Goal: Book appointment/travel/reservation

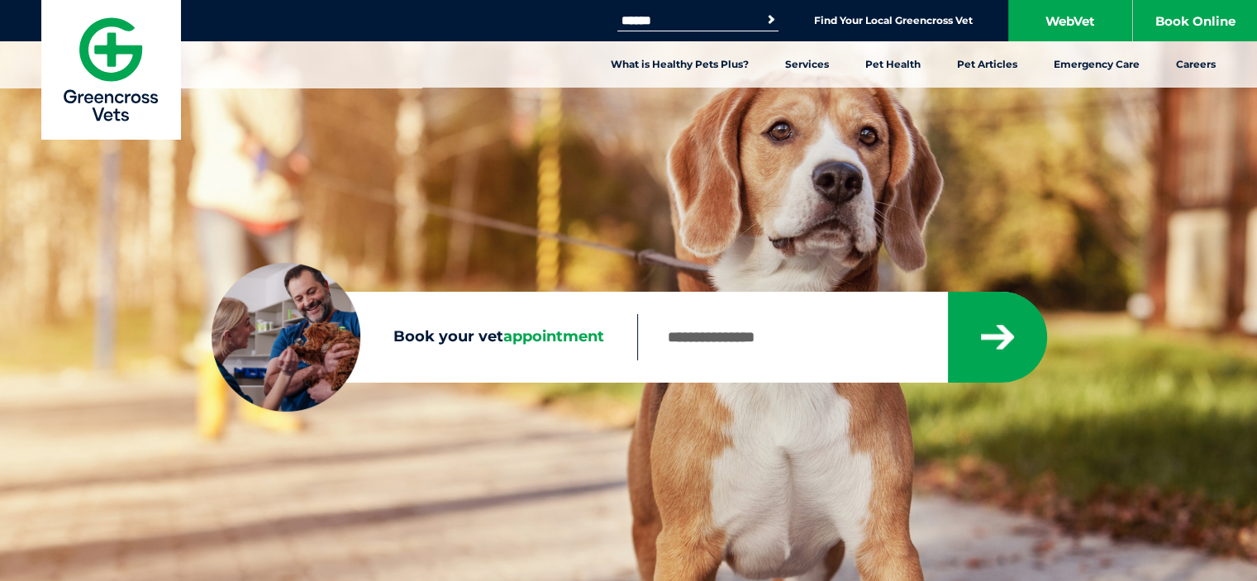
click at [813, 343] on input "Book your vet appointment" at bounding box center [792, 337] width 310 height 46
type input "****"
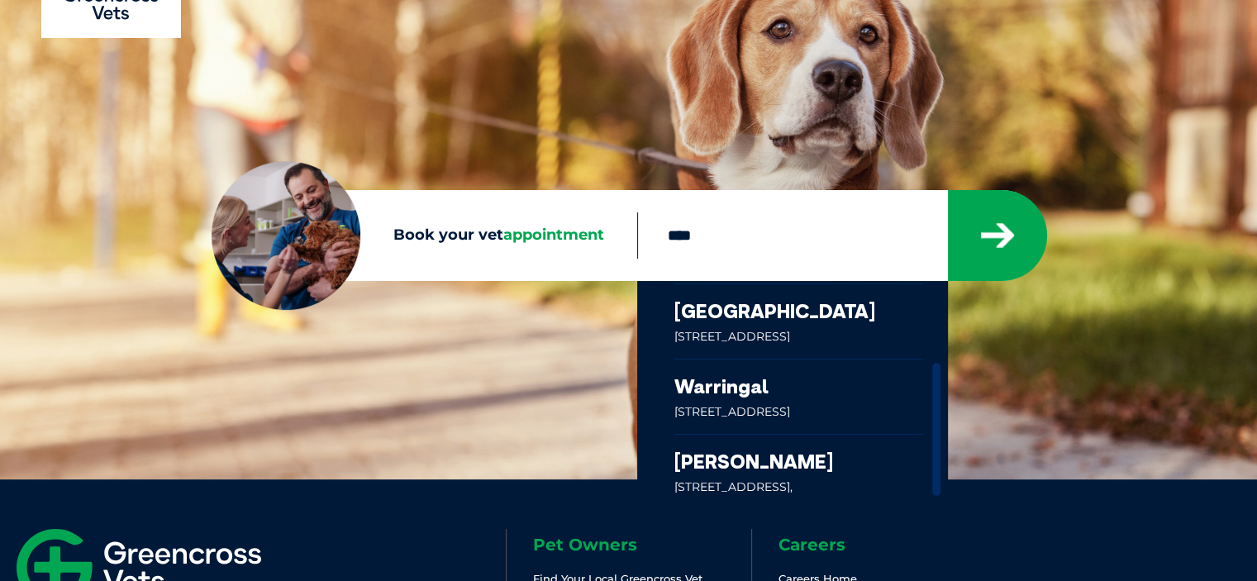
scroll to position [248, 0]
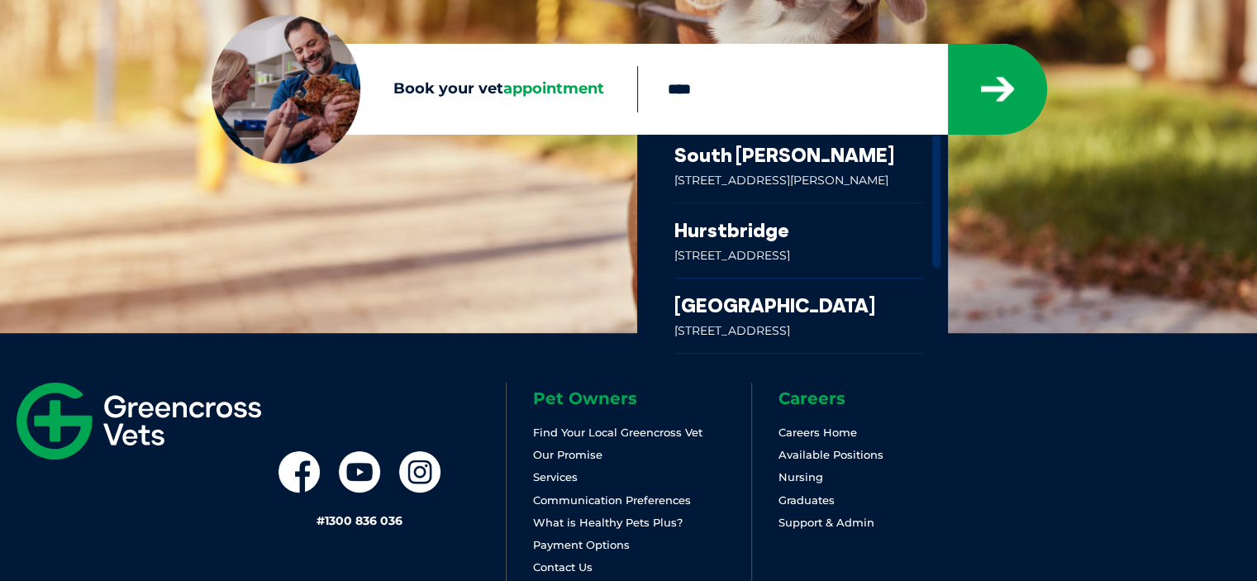
click at [795, 310] on link at bounding box center [800, 316] width 250 height 74
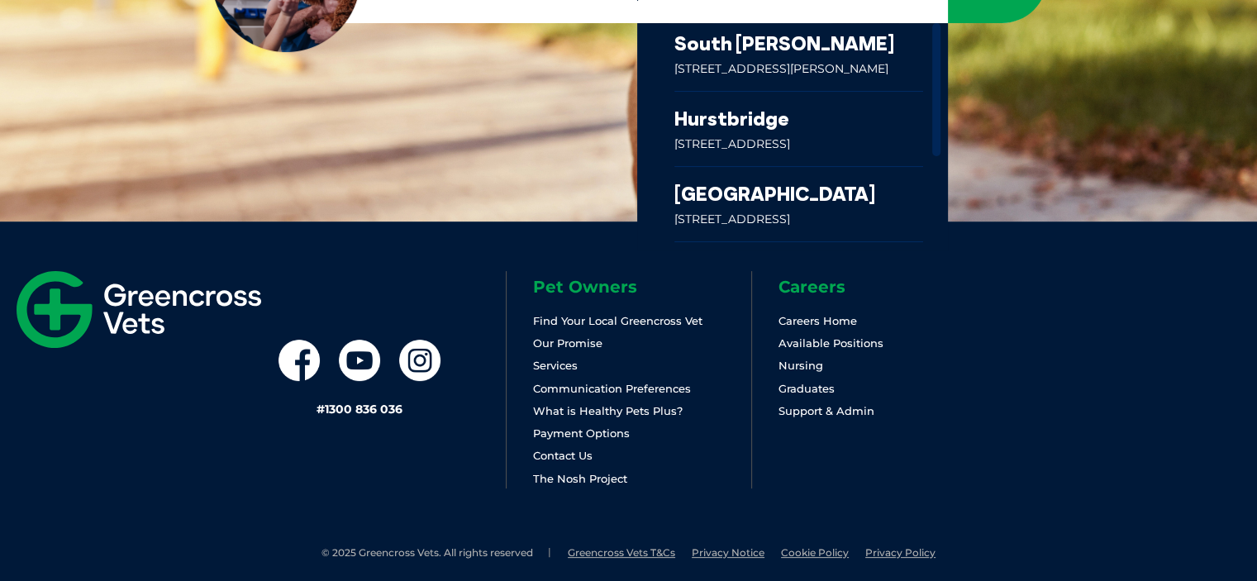
scroll to position [371, 0]
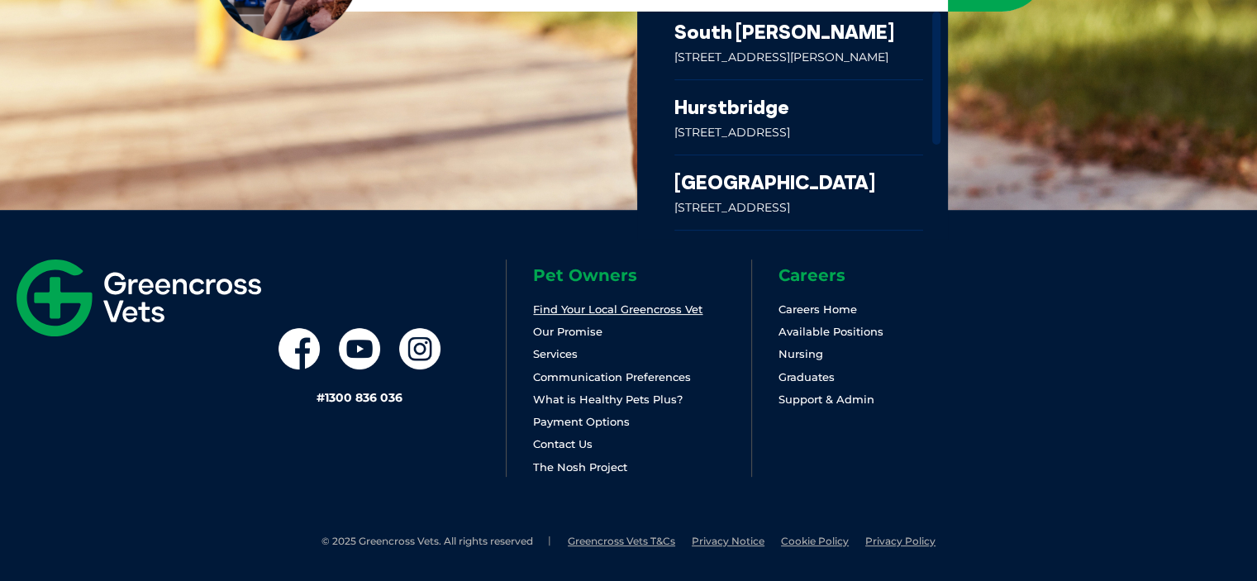
click at [560, 312] on link "Find Your Local Greencross Vet" at bounding box center [617, 309] width 169 height 13
click at [731, 175] on link at bounding box center [800, 192] width 250 height 74
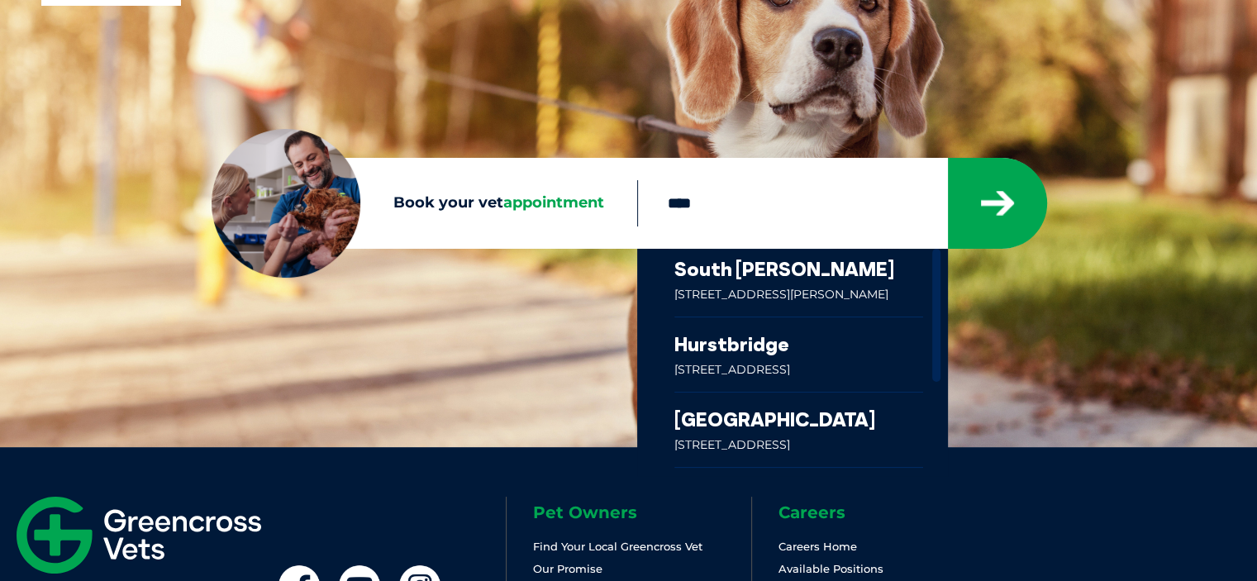
scroll to position [123, 0]
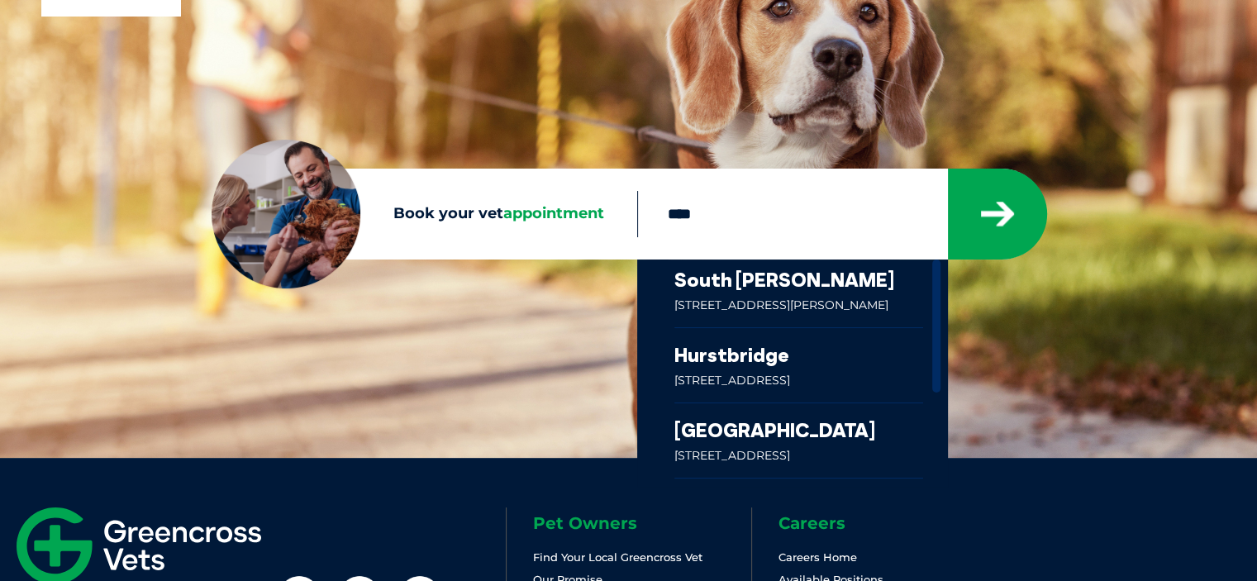
click at [766, 291] on link at bounding box center [800, 294] width 250 height 68
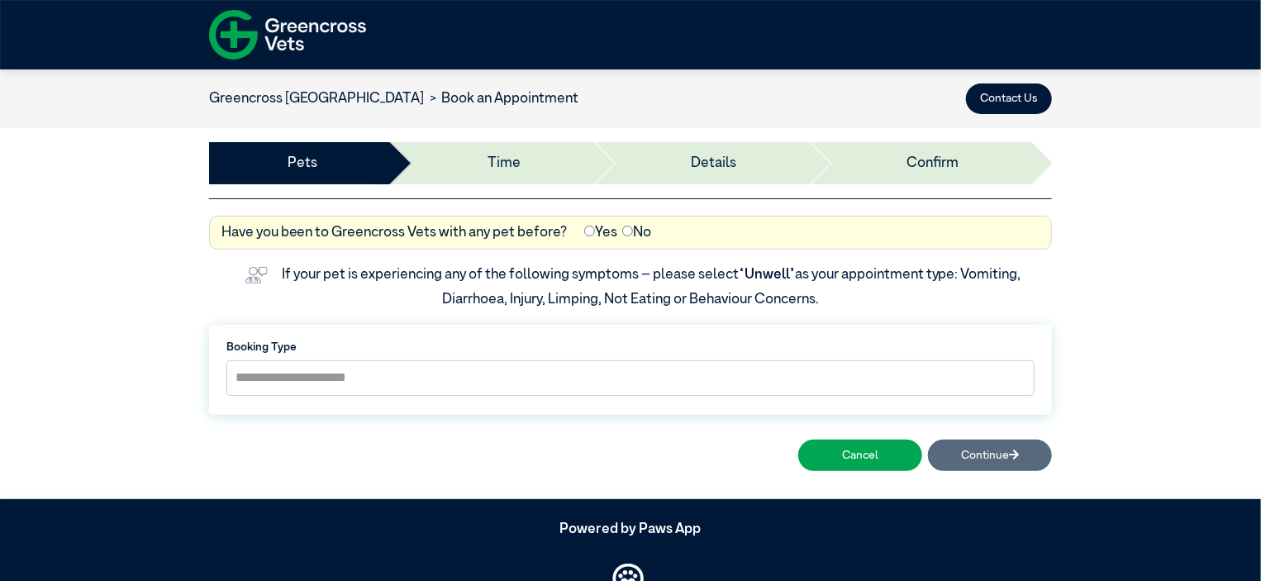
click at [377, 187] on div "Pets Time Details Deposit Confirm" at bounding box center [630, 163] width 843 height 71
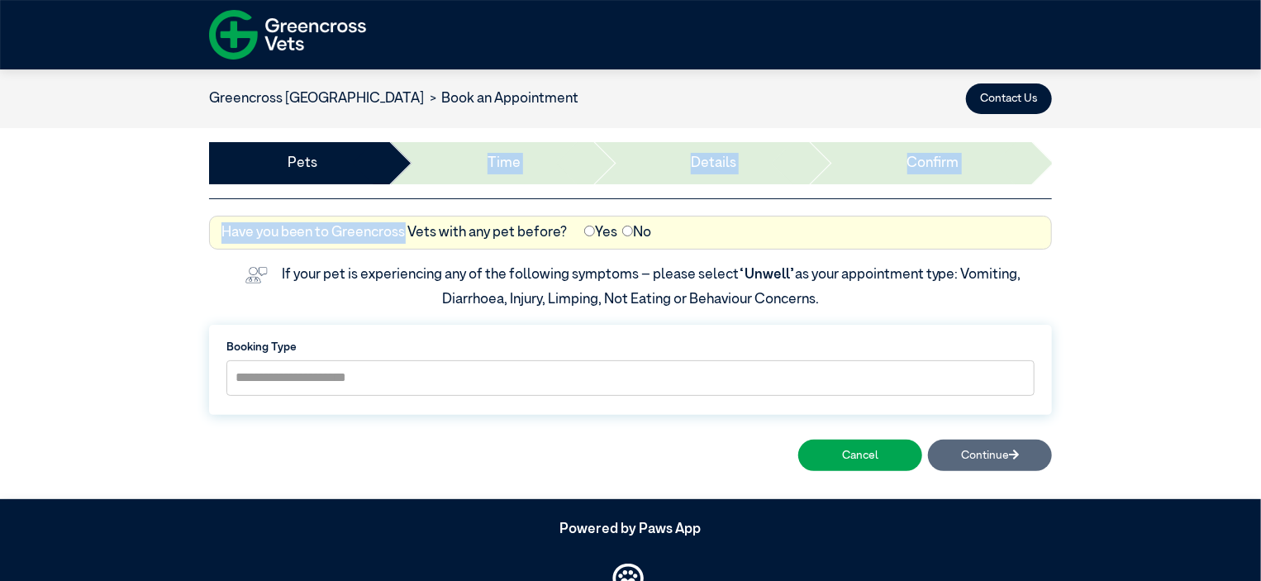
drag, startPoint x: 377, startPoint y: 203, endPoint x: 407, endPoint y: 257, distance: 61.4
click at [384, 221] on div "**********" at bounding box center [630, 284] width 1261 height 430
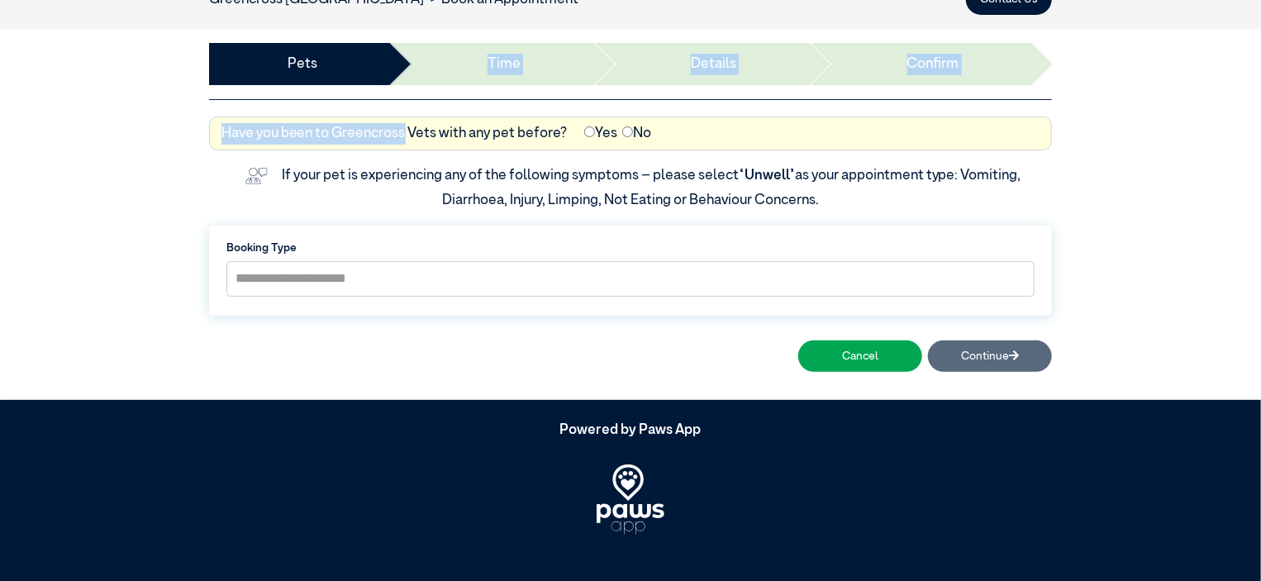
scroll to position [106, 0]
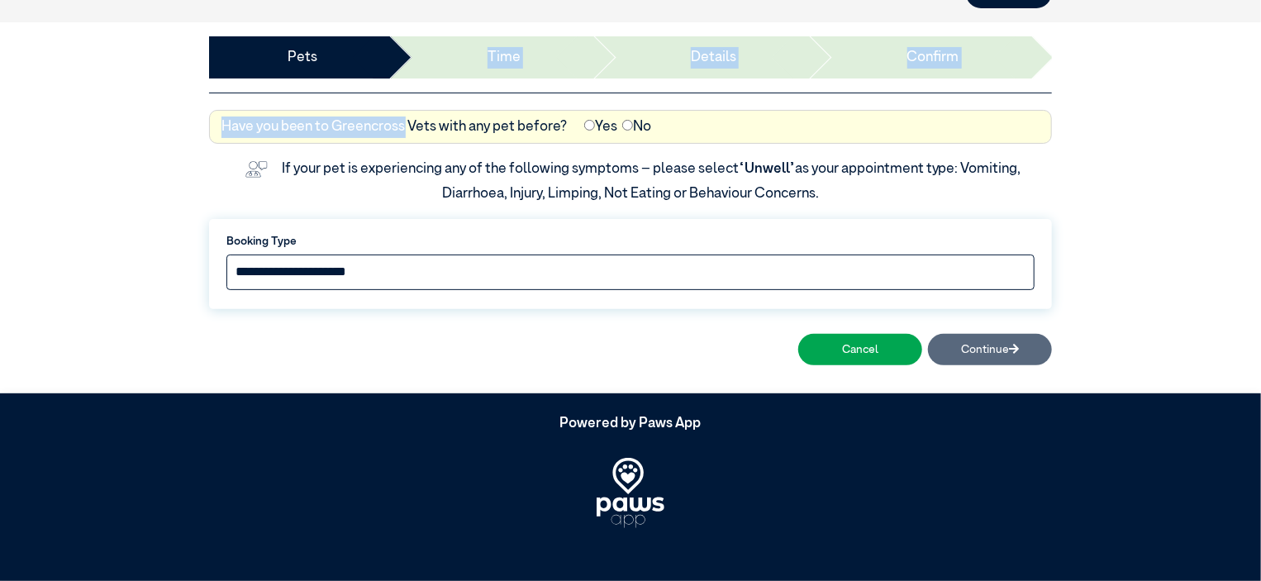
click at [422, 269] on select "**********" at bounding box center [631, 273] width 808 height 36
select select "*****"
click at [227, 255] on select "**********" at bounding box center [631, 273] width 808 height 36
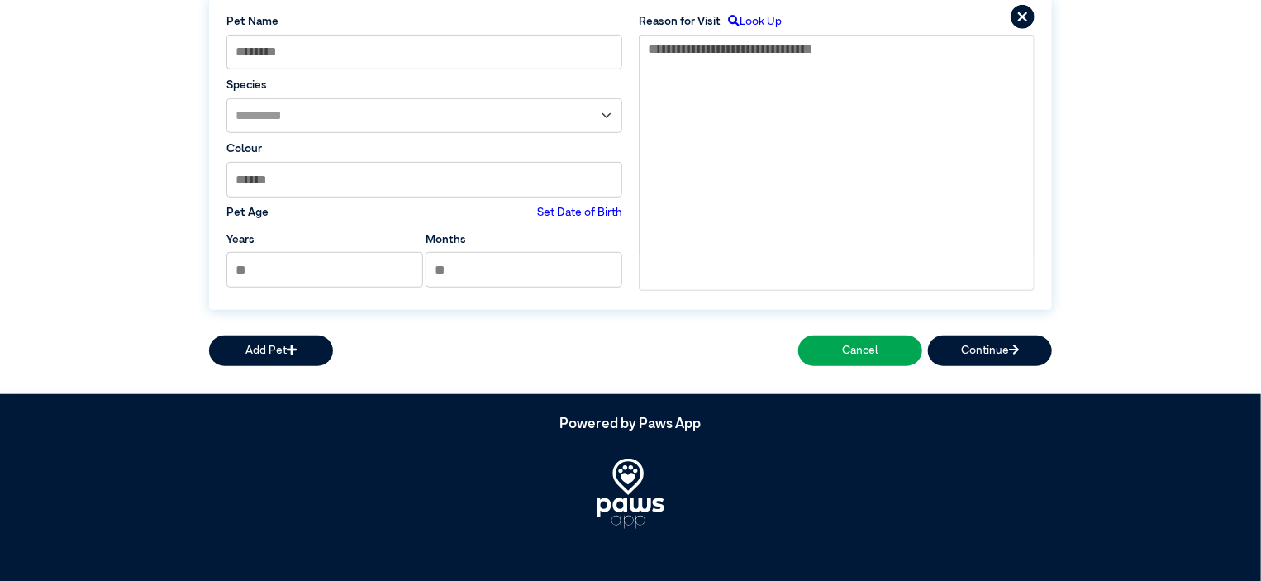
scroll to position [428, 0]
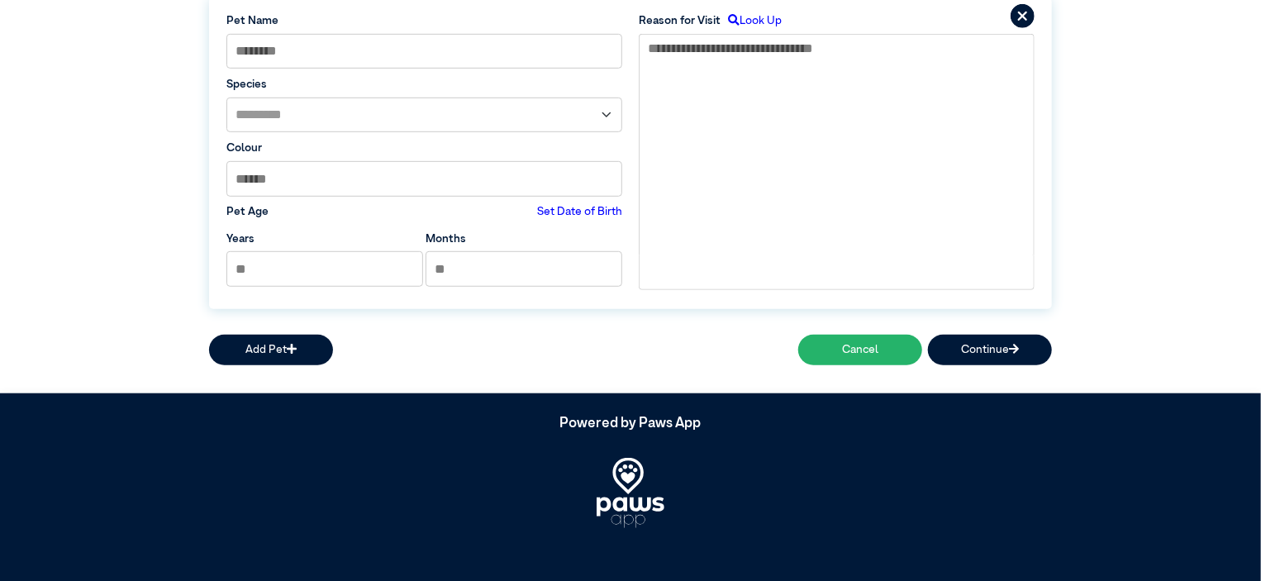
click at [853, 346] on button "Cancel" at bounding box center [861, 350] width 124 height 31
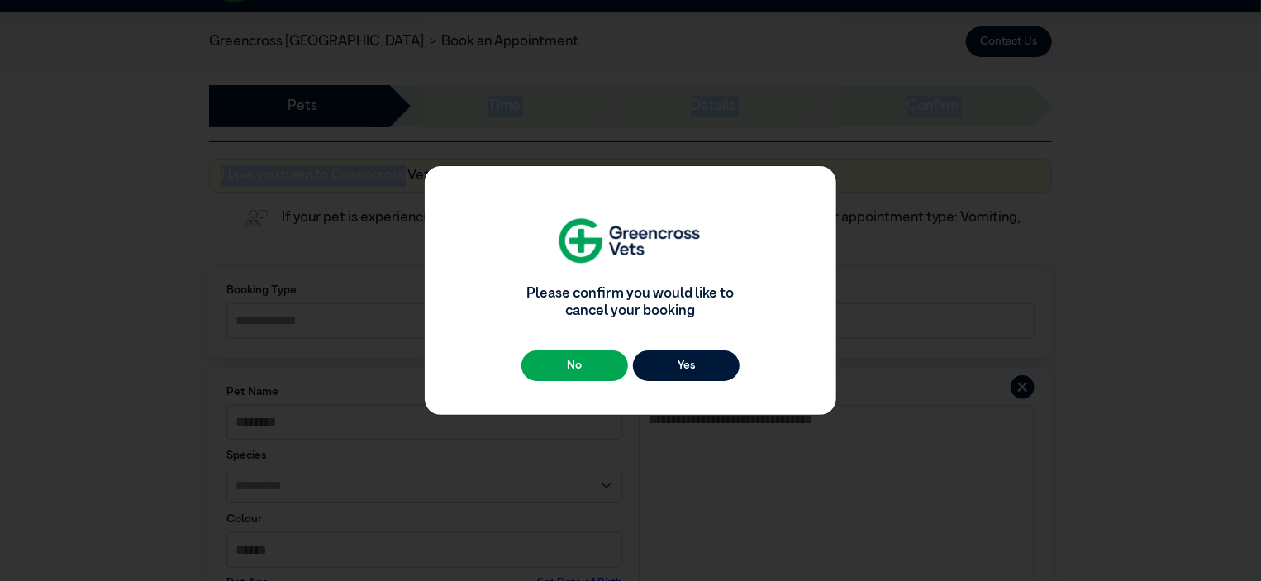
scroll to position [0, 0]
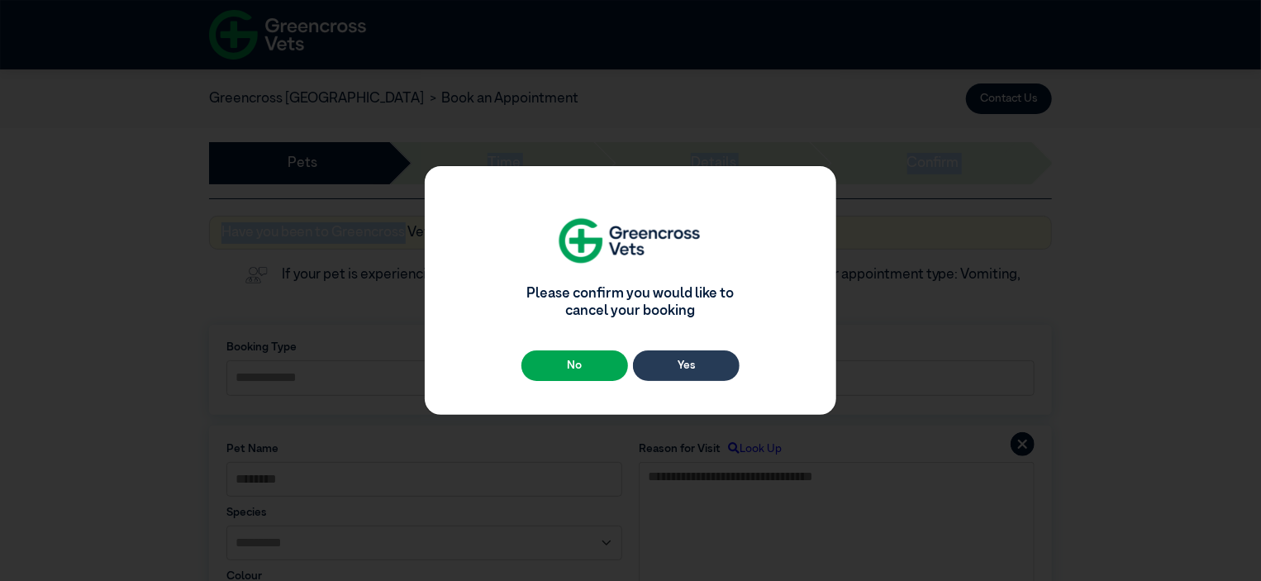
click at [703, 379] on button "Yes" at bounding box center [686, 366] width 107 height 31
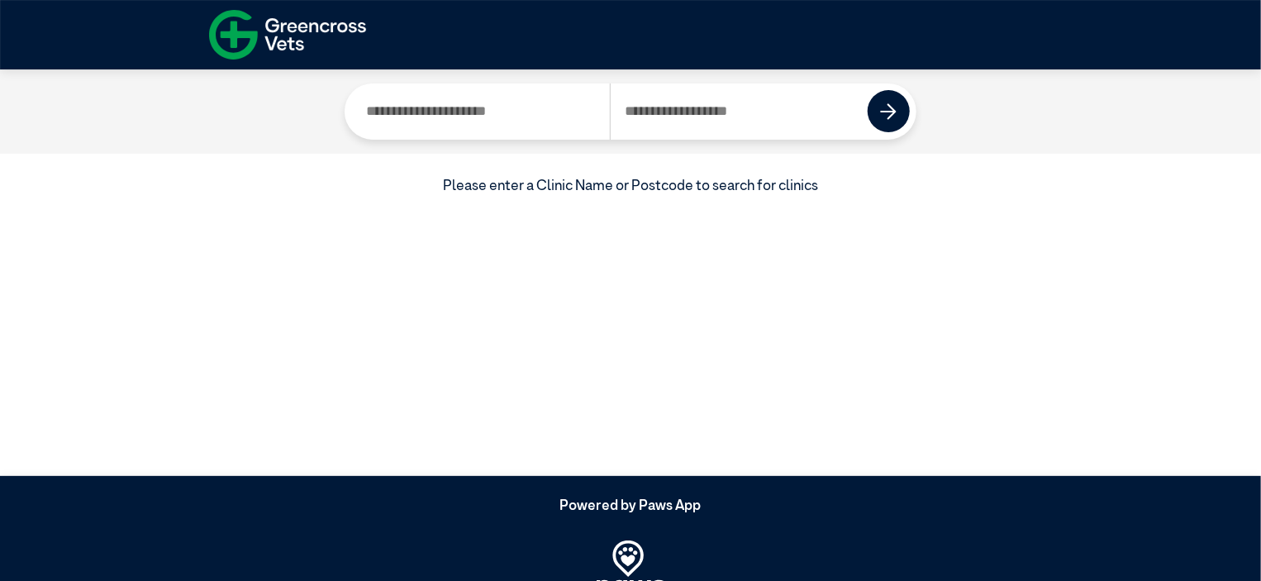
click at [271, 39] on img at bounding box center [287, 34] width 157 height 61
click at [284, 31] on img at bounding box center [287, 34] width 157 height 61
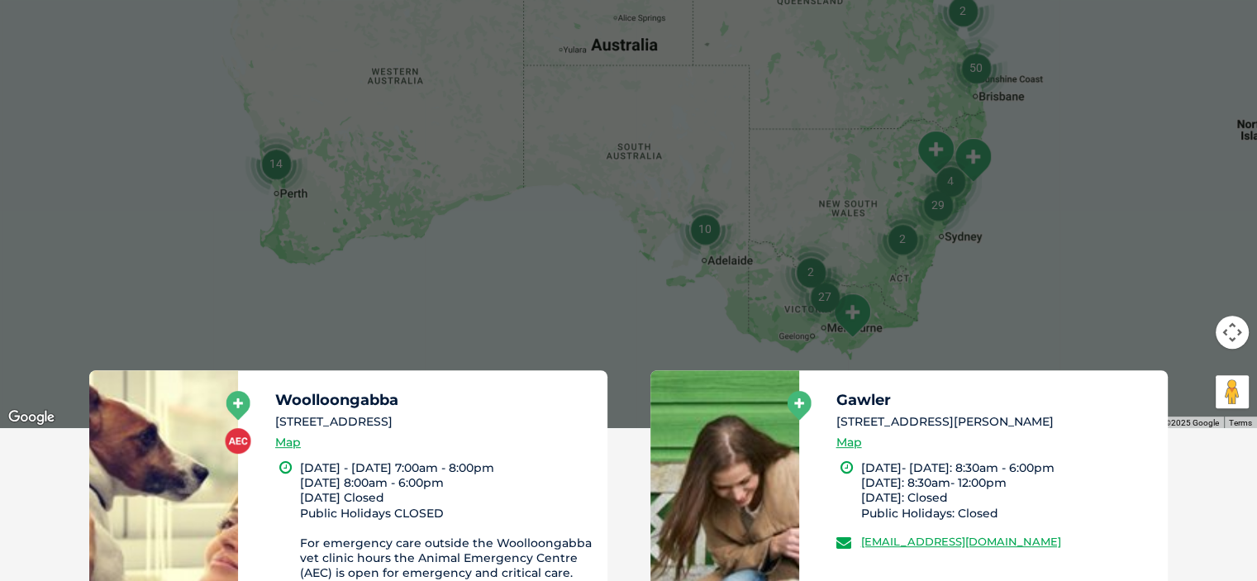
scroll to position [661, 0]
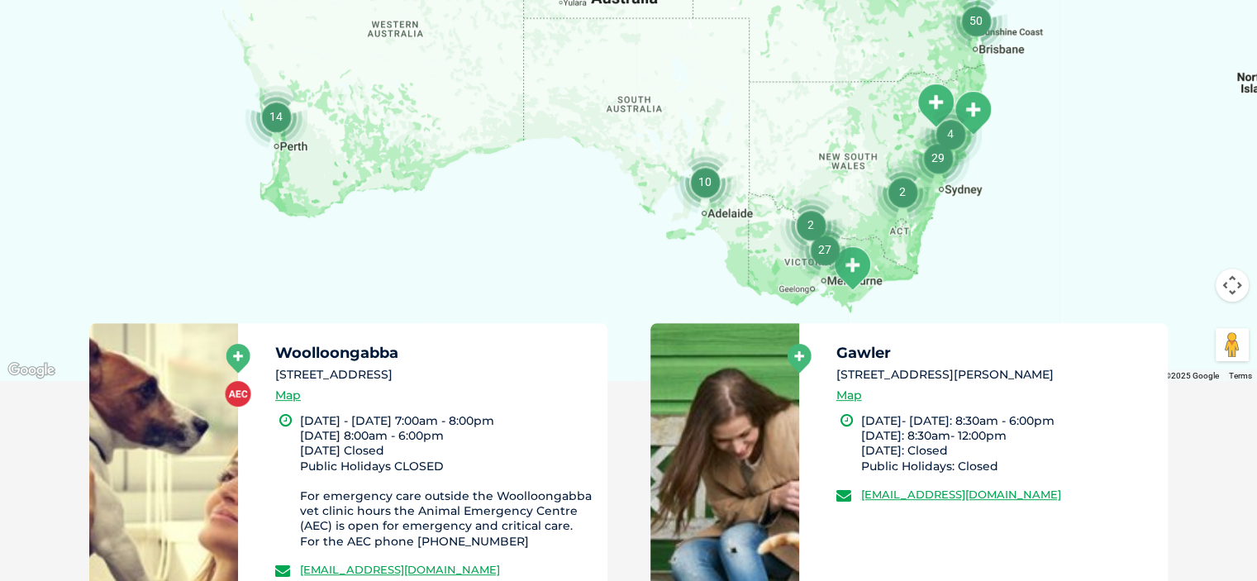
click at [823, 244] on img "27" at bounding box center [825, 249] width 63 height 63
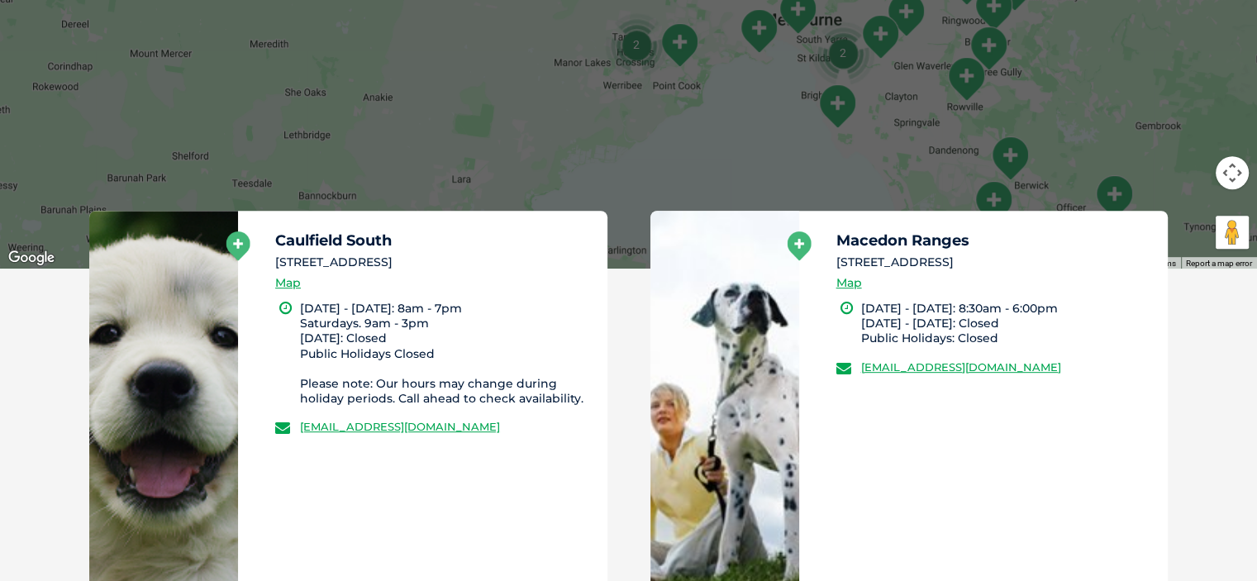
scroll to position [827, 0]
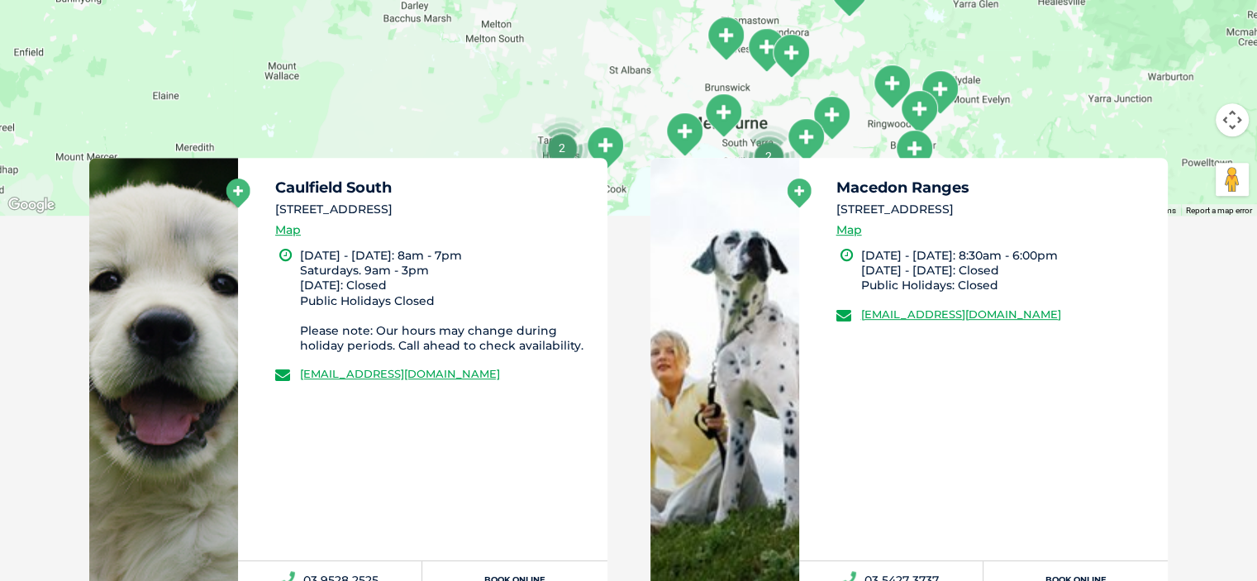
drag, startPoint x: 1171, startPoint y: 53, endPoint x: 1096, endPoint y: 211, distance: 174.5
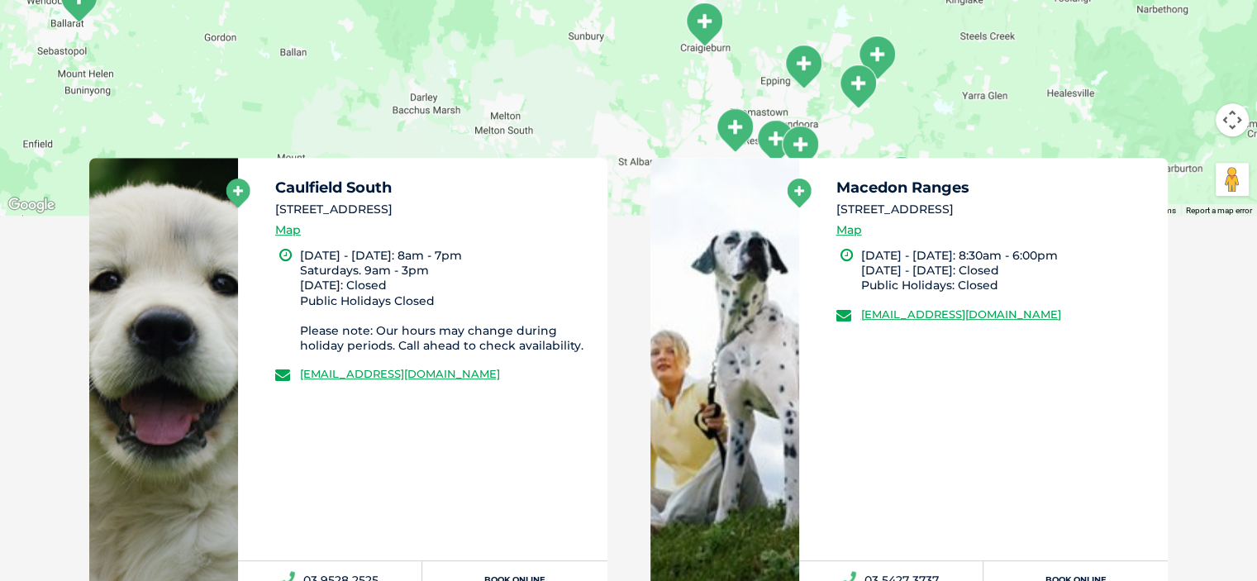
drag, startPoint x: 1016, startPoint y: 36, endPoint x: 1025, endPoint y: 131, distance: 94.7
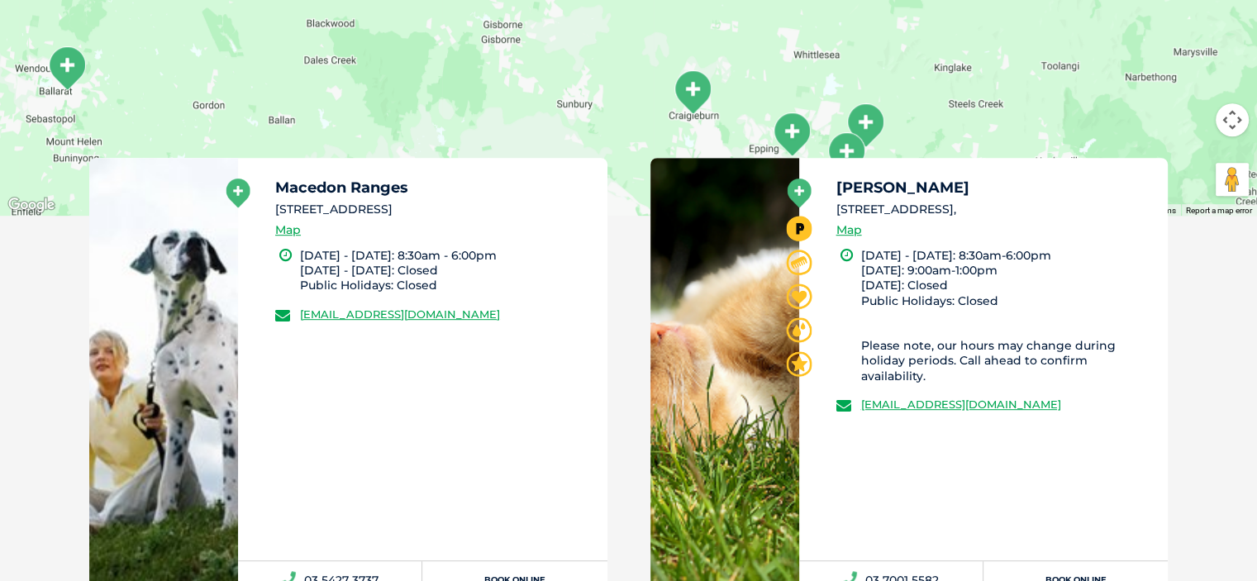
drag, startPoint x: 942, startPoint y: 45, endPoint x: 931, endPoint y: 115, distance: 71.2
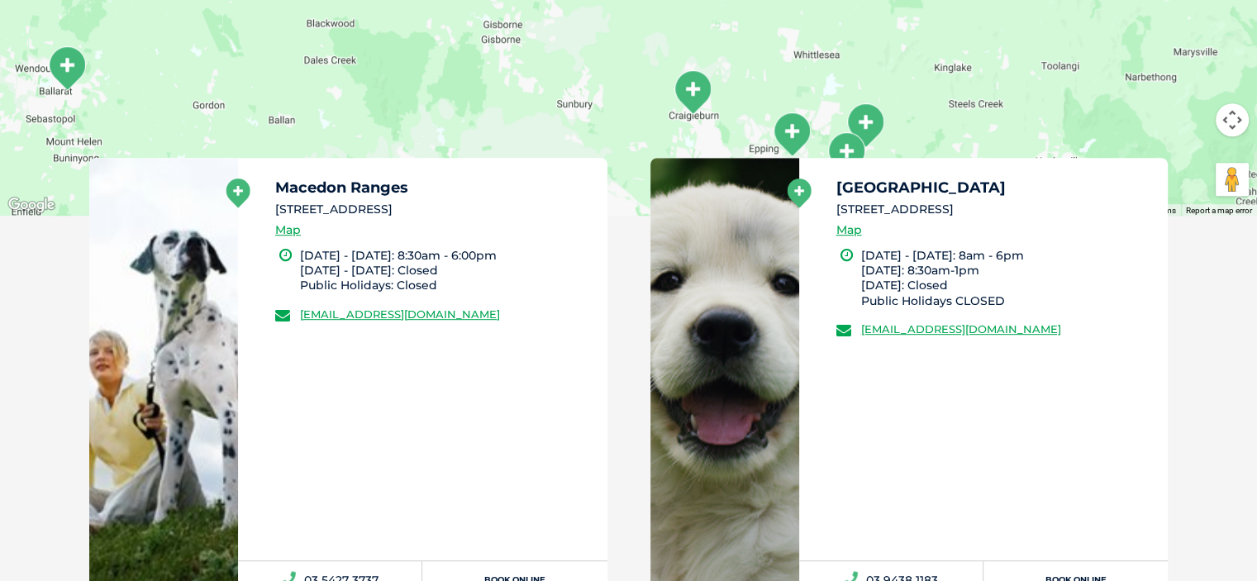
click at [873, 117] on img "Hurstbridge" at bounding box center [865, 125] width 41 height 45
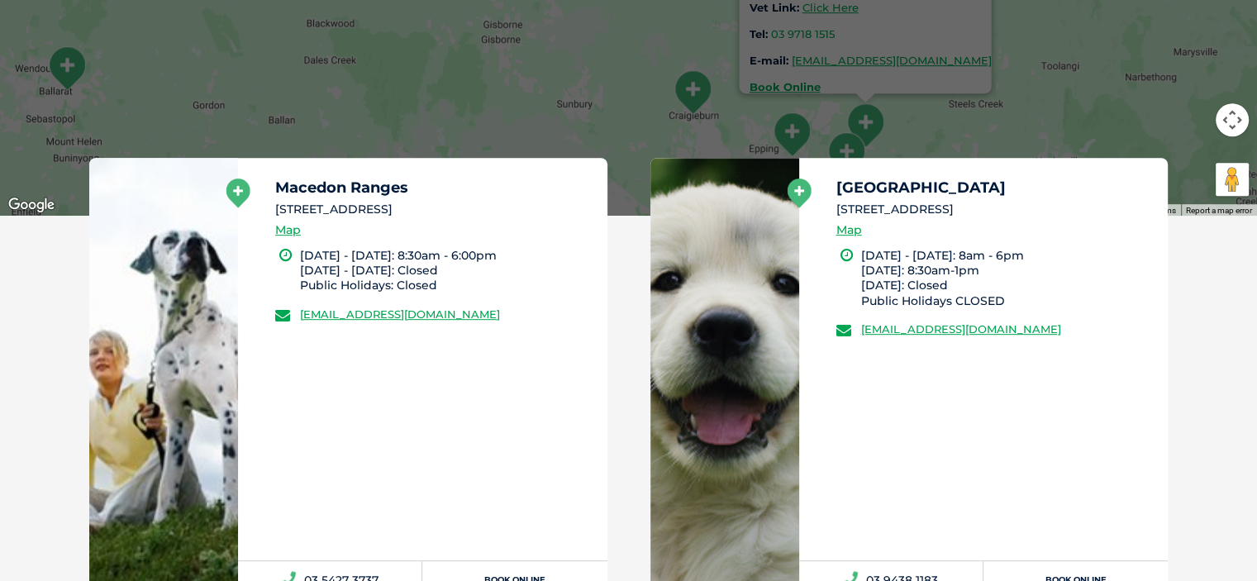
scroll to position [661, 0]
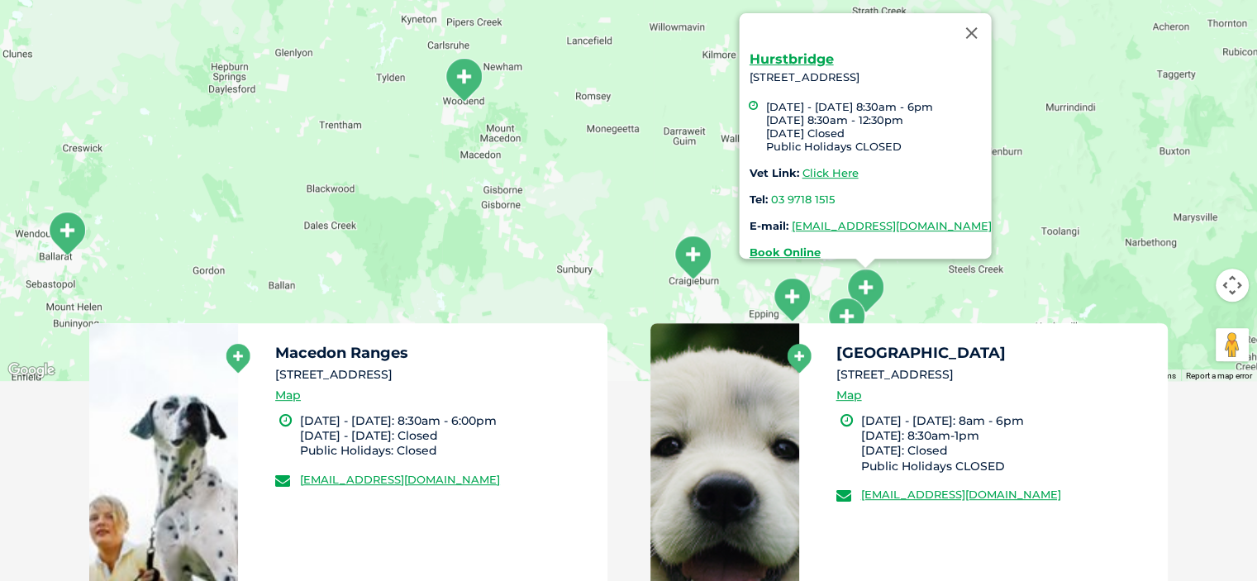
click at [847, 306] on img "Diamond Creek" at bounding box center [846, 319] width 41 height 45
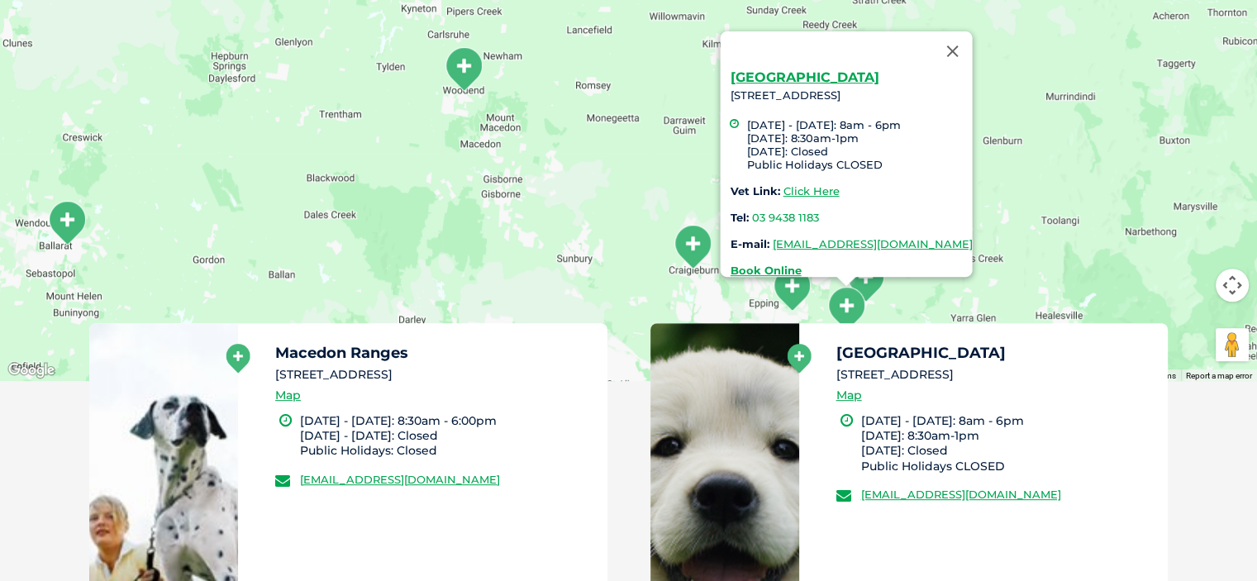
click at [1184, 188] on div "Diamond Creek 110 Main Hurstbridge Rd, Diamond Creek VIC 3089 Monday - Friday: …" at bounding box center [628, 62] width 1257 height 638
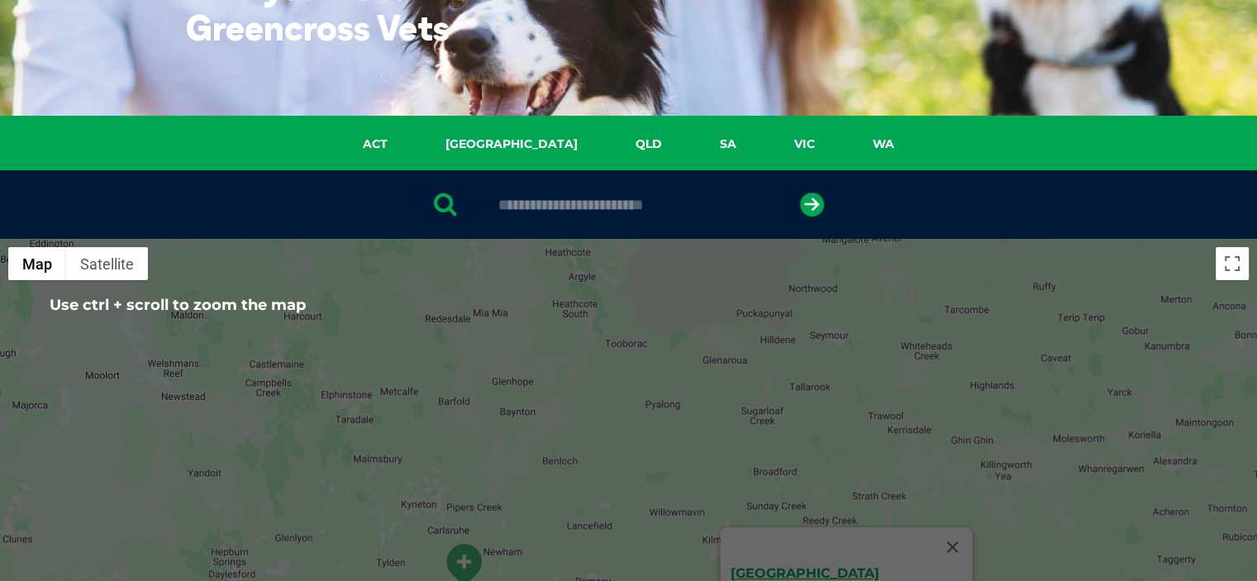
scroll to position [248, 0]
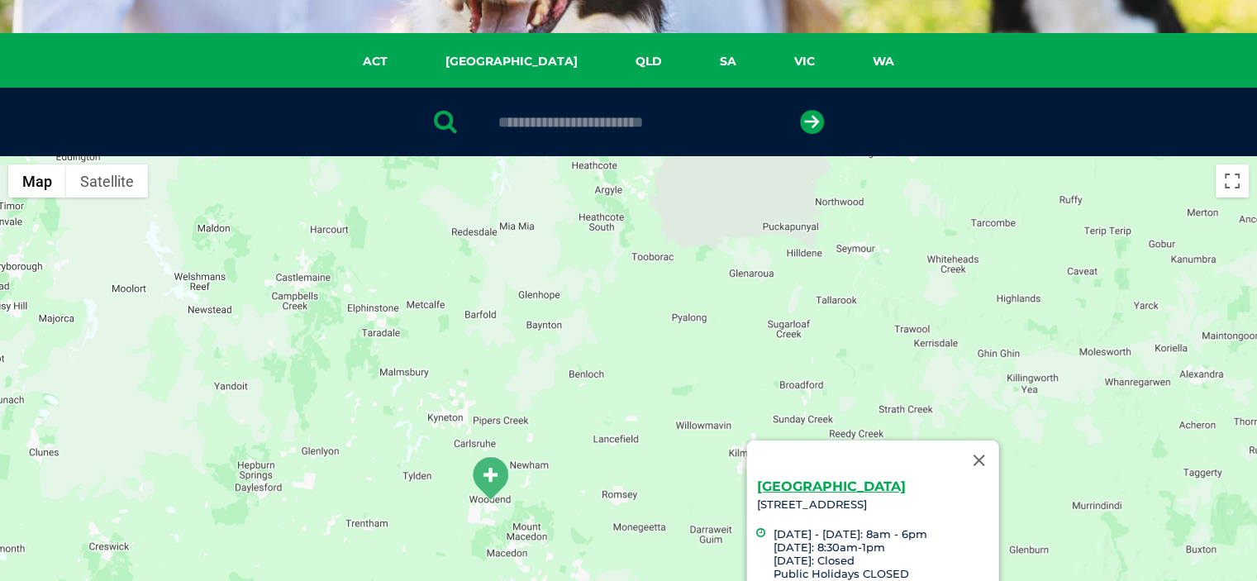
drag, startPoint x: 696, startPoint y: 304, endPoint x: 724, endPoint y: 299, distance: 28.5
click at [724, 299] on div "Diamond Creek 110 Main Hurstbridge Rd, Diamond Creek VIC 3089 Monday - Friday: …" at bounding box center [628, 475] width 1257 height 638
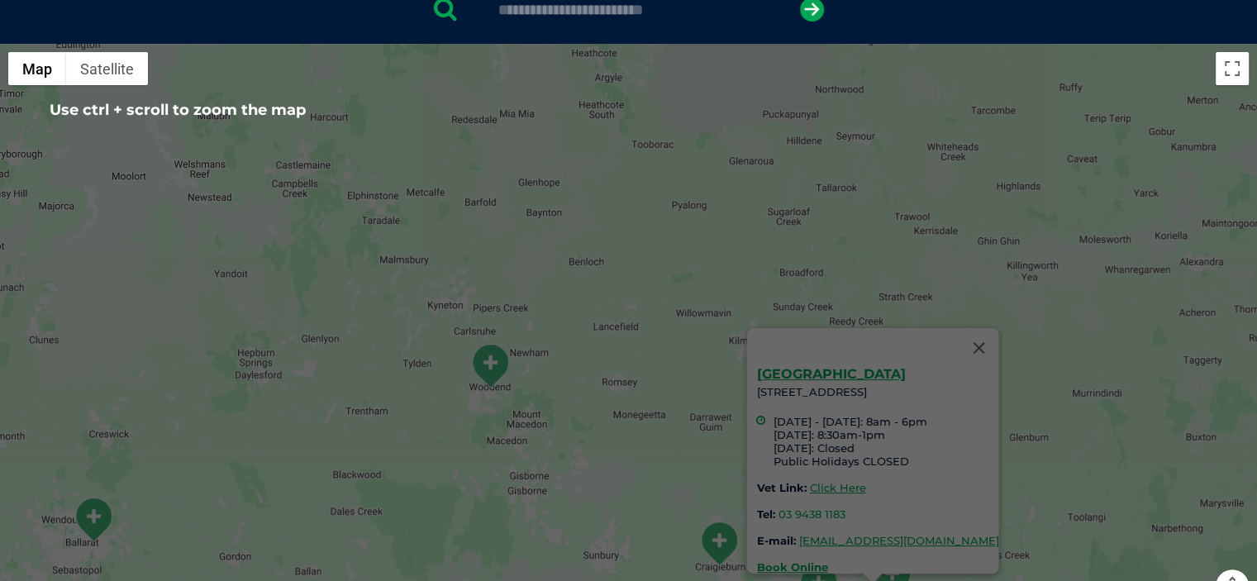
scroll to position [413, 0]
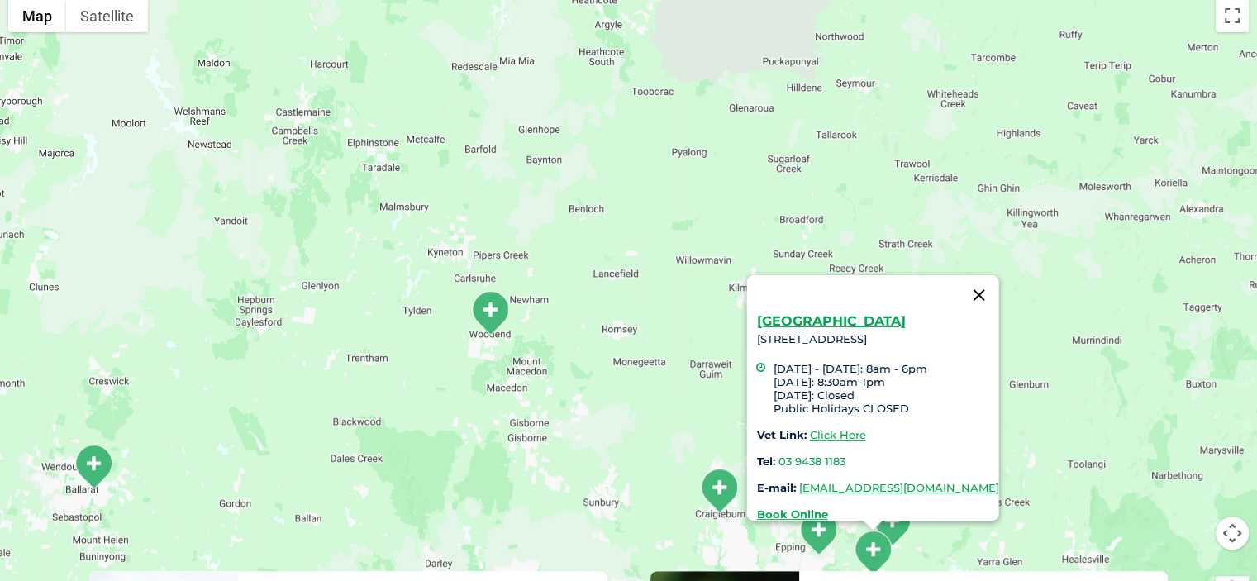
click at [999, 279] on button "Close" at bounding box center [979, 295] width 40 height 40
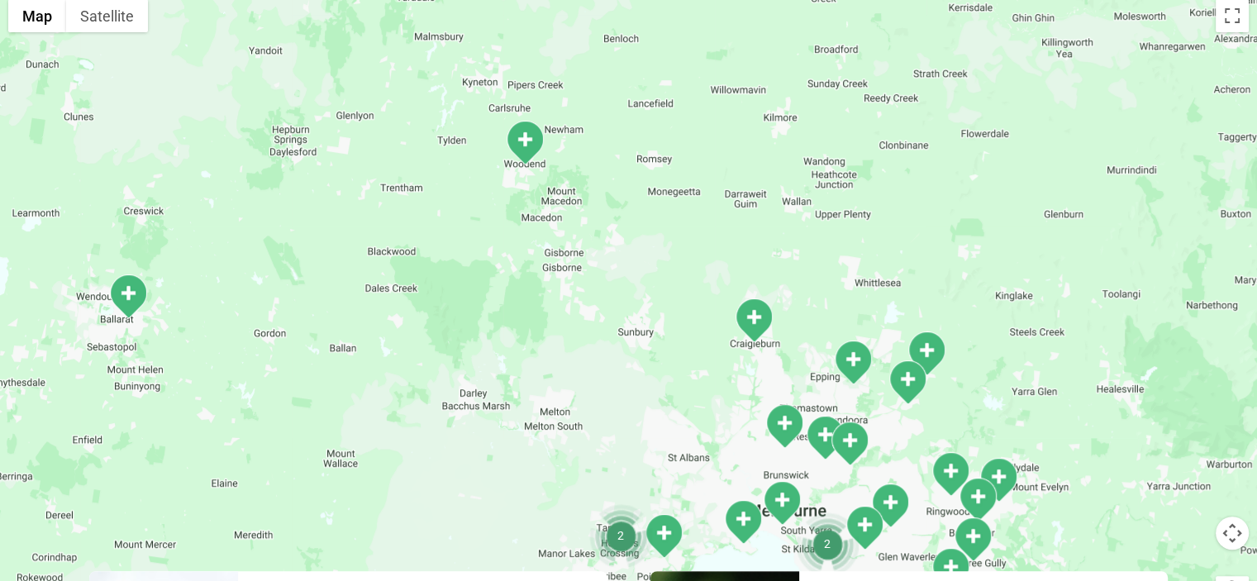
drag, startPoint x: 963, startPoint y: 398, endPoint x: 998, endPoint y: 227, distance: 175.4
click at [998, 227] on div at bounding box center [628, 310] width 1257 height 638
click at [1233, 523] on button "Map camera controls" at bounding box center [1232, 533] width 33 height 33
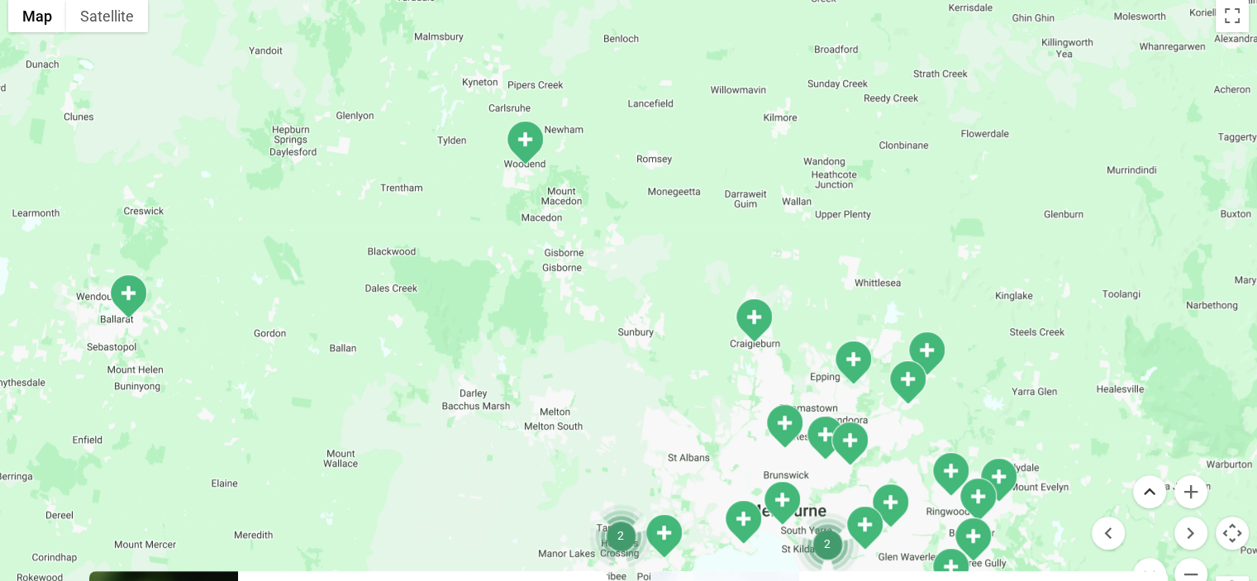
click at [1149, 495] on button "Move up" at bounding box center [1149, 491] width 33 height 33
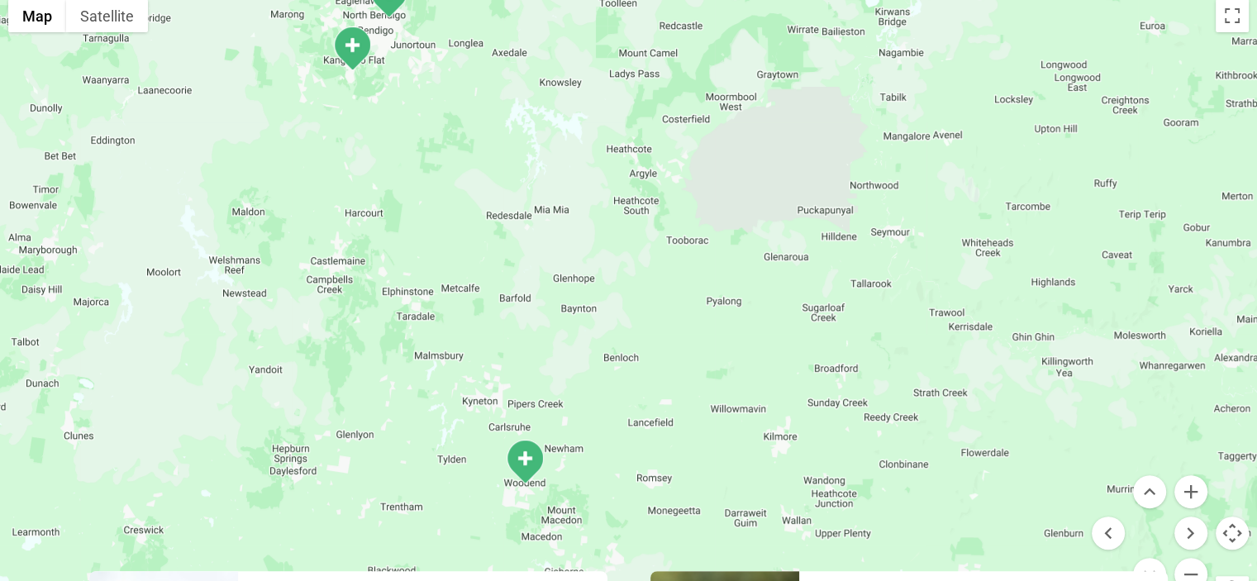
click at [1147, 569] on button "Move down" at bounding box center [1149, 574] width 33 height 33
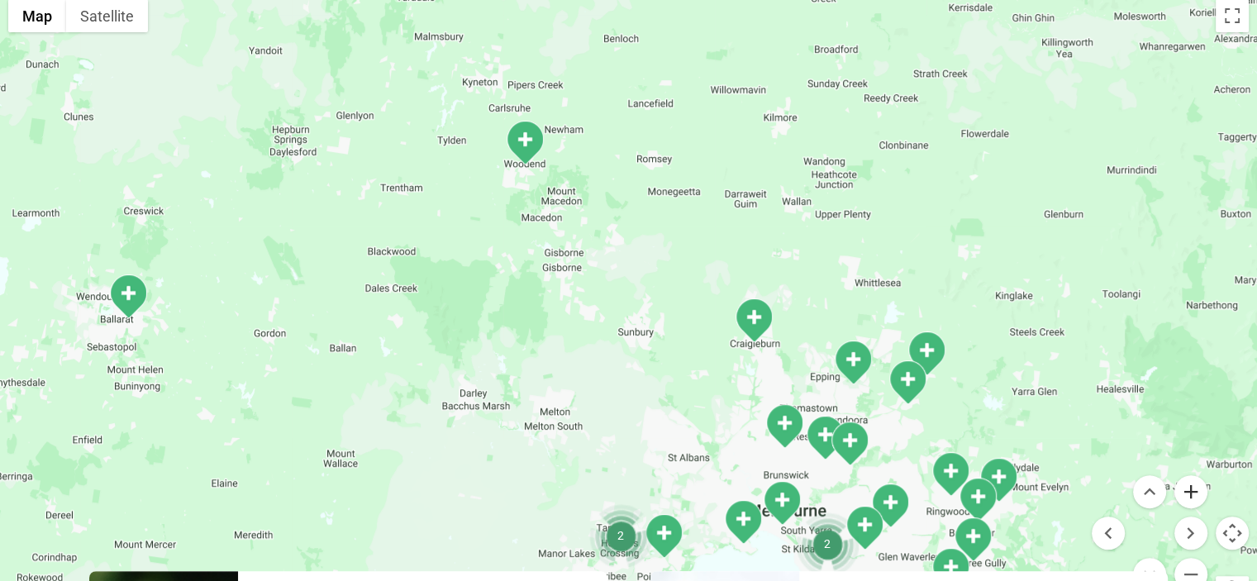
click at [1188, 485] on button "Zoom in" at bounding box center [1191, 491] width 33 height 33
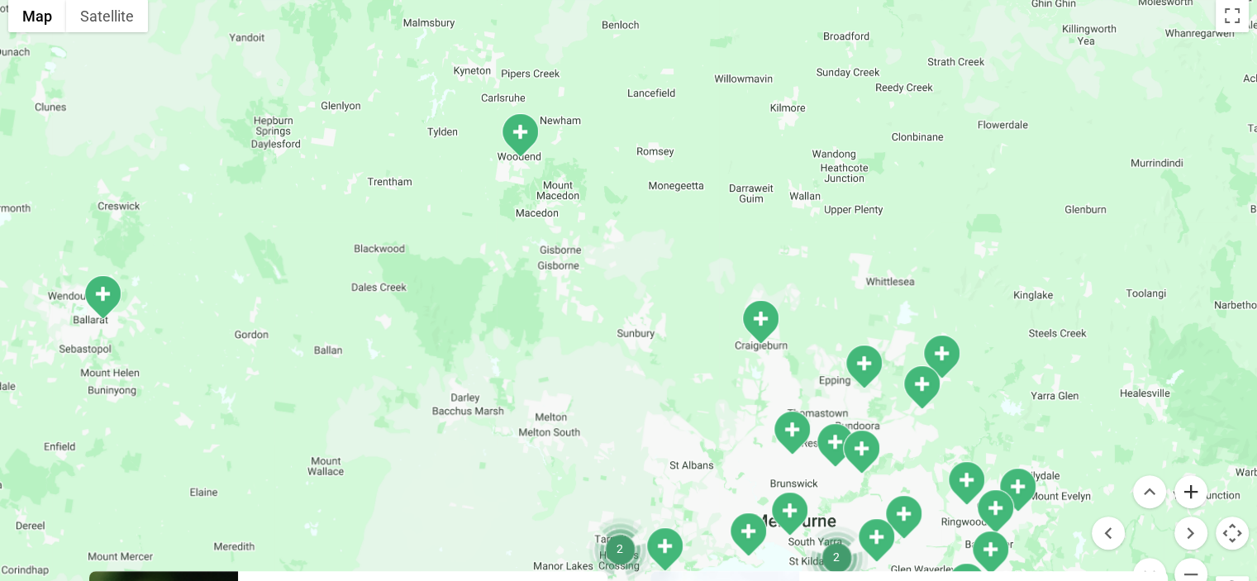
click at [1188, 485] on button "Zoom in" at bounding box center [1191, 491] width 33 height 33
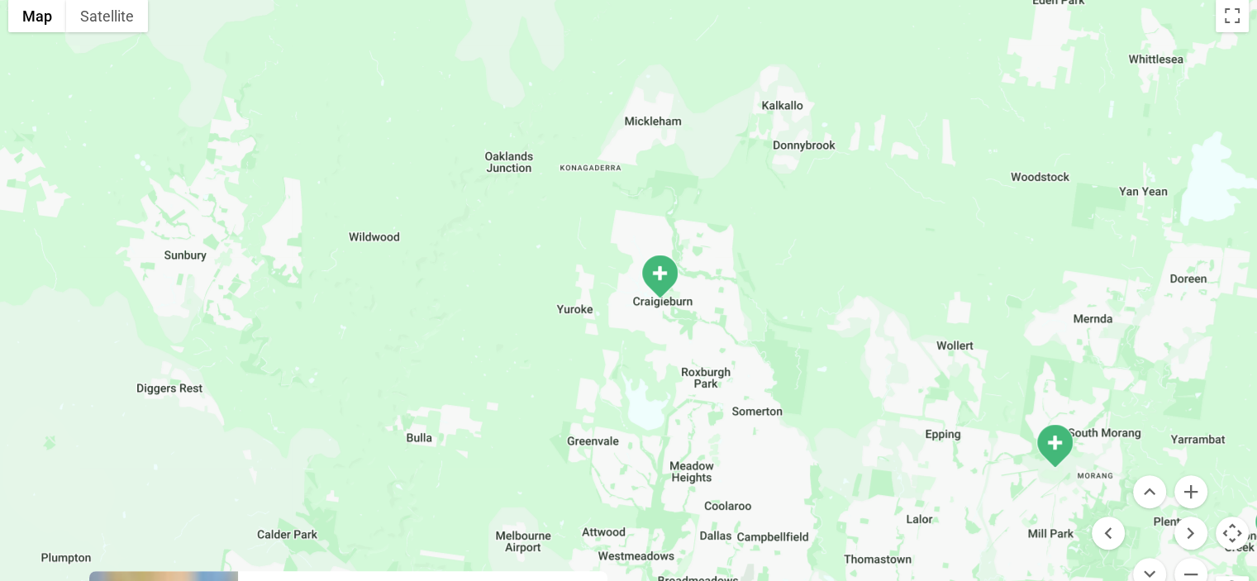
drag, startPoint x: 1133, startPoint y: 385, endPoint x: 661, endPoint y: 243, distance: 492.2
click at [661, 243] on div at bounding box center [628, 310] width 1257 height 638
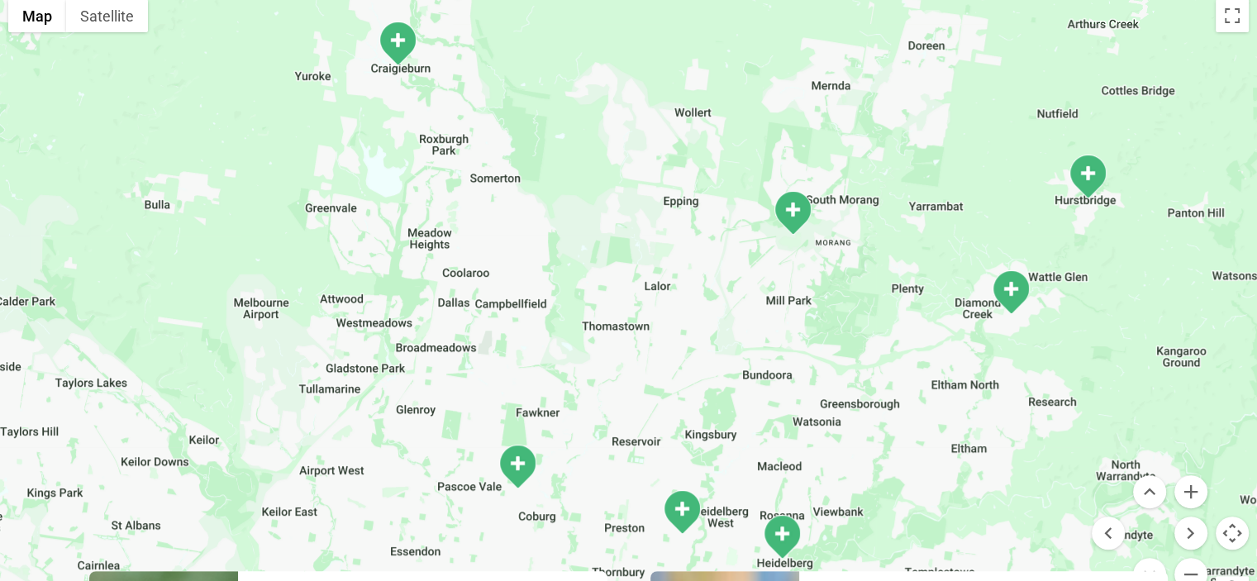
drag, startPoint x: 936, startPoint y: 376, endPoint x: 673, endPoint y: 141, distance: 352.5
click at [673, 141] on div at bounding box center [628, 310] width 1257 height 638
click at [1004, 282] on img "Diamond Creek" at bounding box center [1010, 291] width 41 height 45
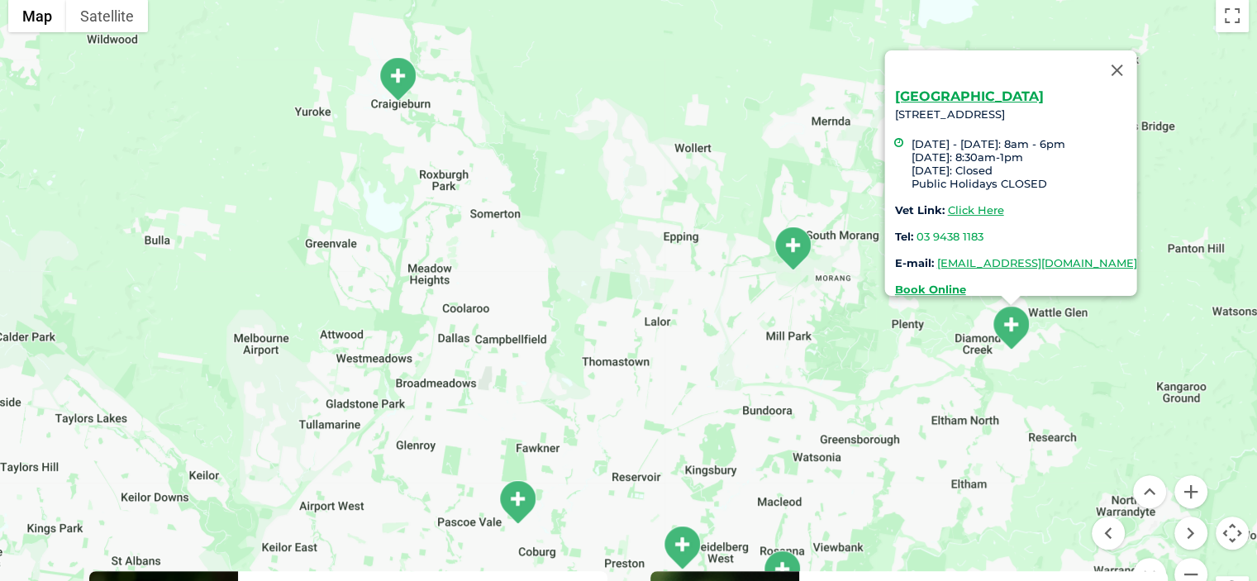
click at [894, 103] on div "Diamond Creek 110 Main Hurstbridge Rd, Diamond Creek VIC 3089 Monday - Friday: …" at bounding box center [1015, 193] width 242 height 206
drag, startPoint x: 850, startPoint y: 104, endPoint x: 1123, endPoint y: 105, distance: 273.6
click at [1123, 105] on div "Diamond Creek 110 Main Hurstbridge Rd, Diamond Creek VIC 3089 Monday - Friday: …" at bounding box center [1011, 173] width 252 height 246
copy div "110 Main Hurstbridge Rd, Diamond Creek VIC 3089"
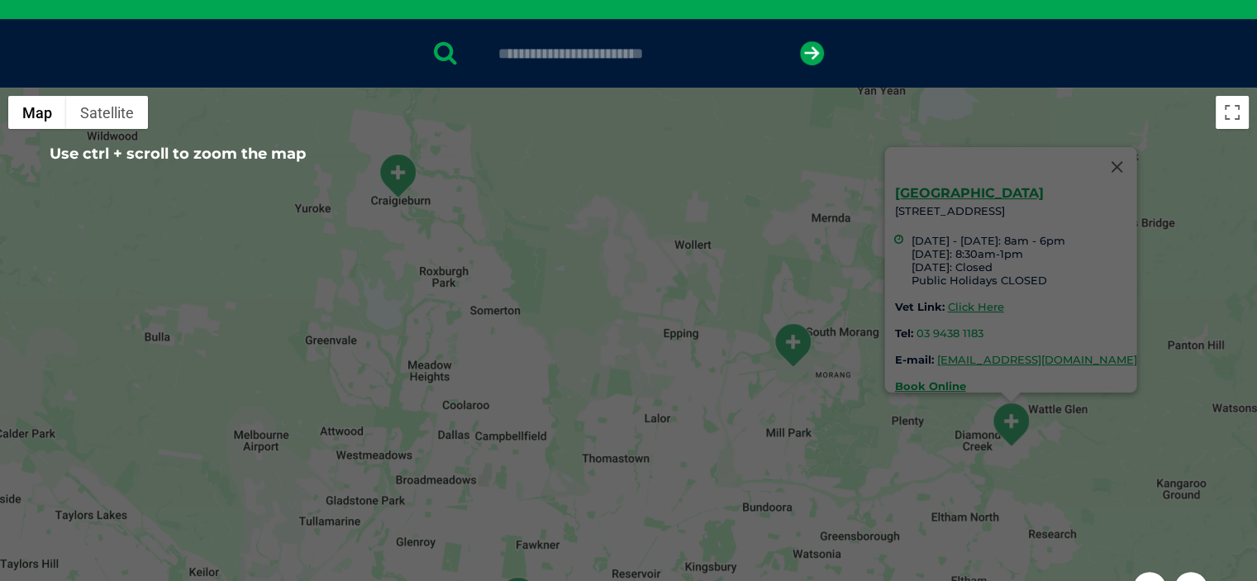
scroll to position [248, 0]
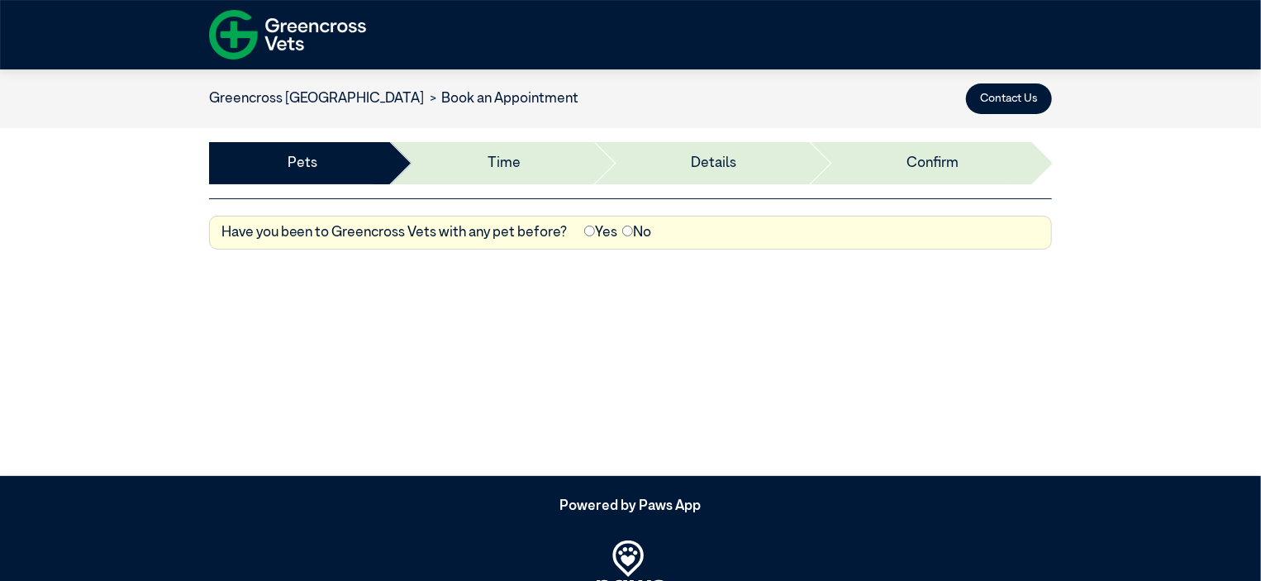
click at [301, 33] on img at bounding box center [287, 34] width 157 height 61
